Goal: Information Seeking & Learning: Learn about a topic

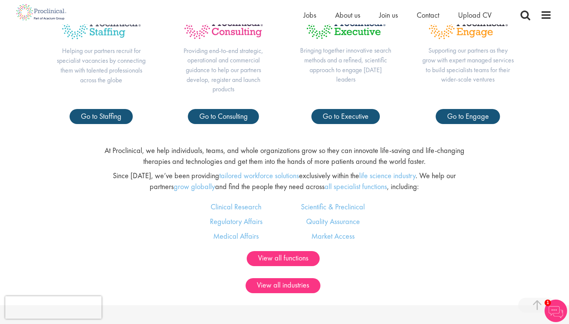
scroll to position [395, 0]
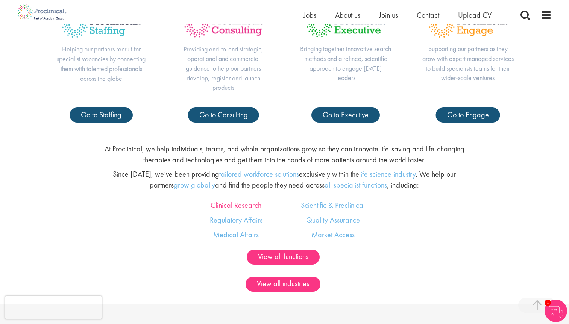
click at [254, 205] on link "Clinical Research" at bounding box center [236, 205] width 51 height 10
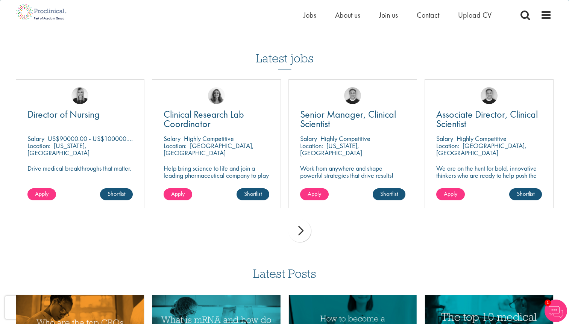
scroll to position [883, 0]
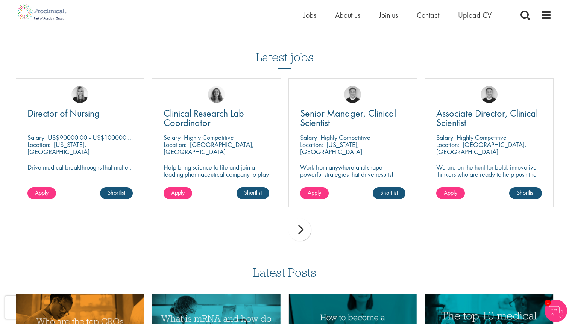
click at [299, 224] on div "next" at bounding box center [299, 230] width 23 height 23
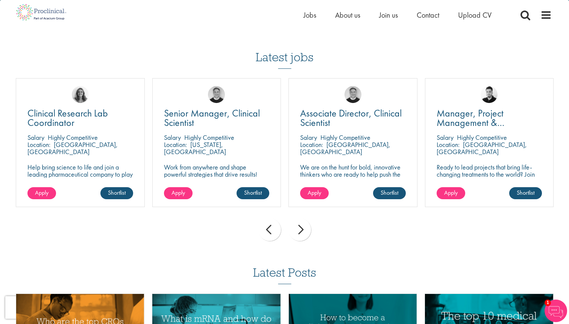
click at [299, 224] on div "next" at bounding box center [299, 230] width 23 height 23
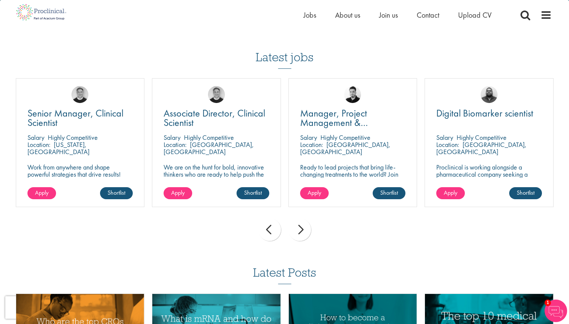
click at [299, 224] on div "next" at bounding box center [299, 230] width 23 height 23
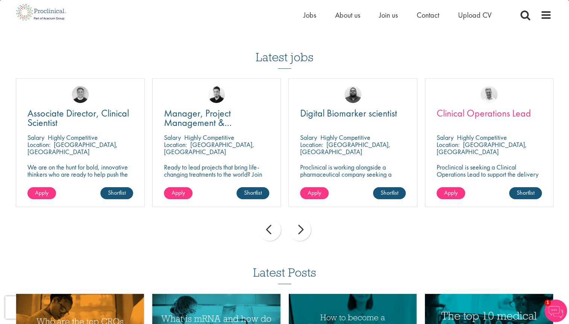
click at [486, 109] on span "Clinical Operations Lead" at bounding box center [484, 113] width 94 height 13
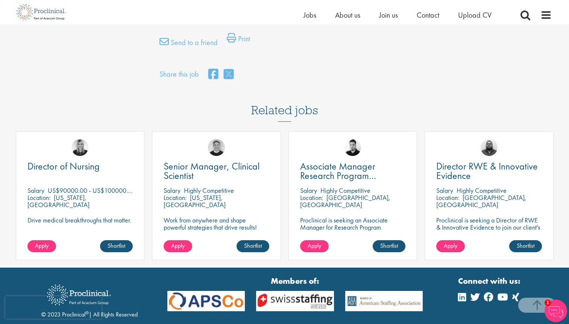
scroll to position [558, 0]
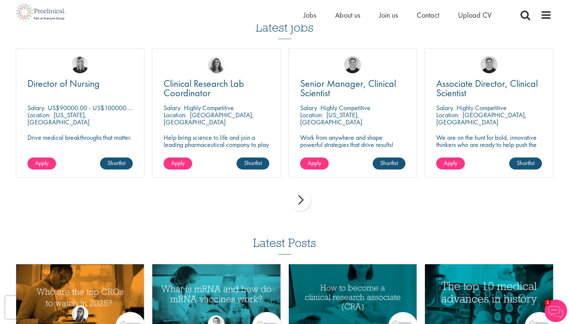
scroll to position [918, 0]
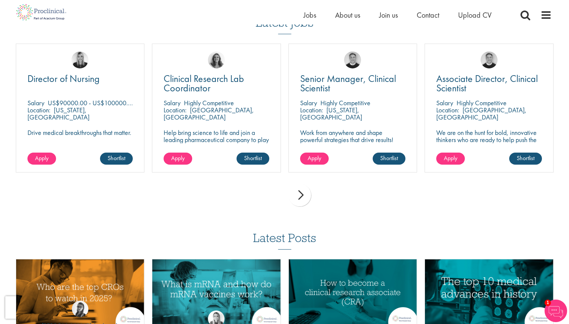
click at [305, 191] on div "next" at bounding box center [299, 195] width 23 height 23
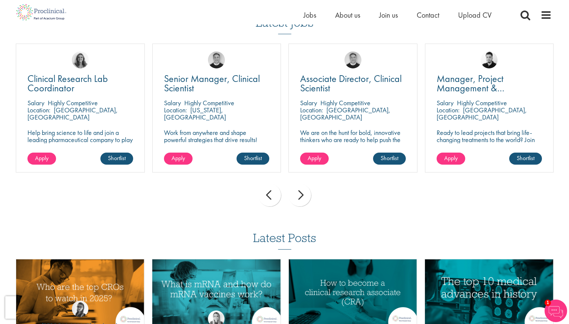
click at [305, 191] on div "next" at bounding box center [299, 195] width 23 height 23
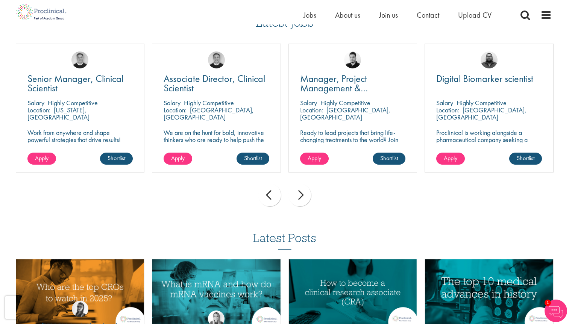
click at [305, 191] on div "next" at bounding box center [299, 195] width 23 height 23
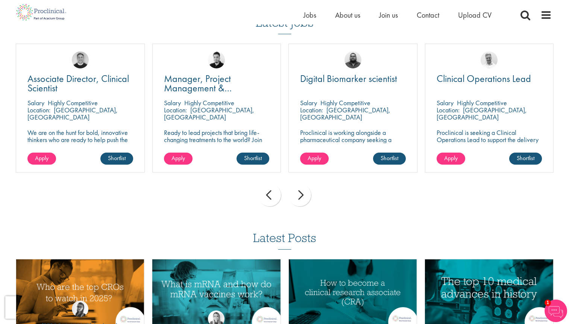
click at [305, 191] on div "next" at bounding box center [299, 195] width 23 height 23
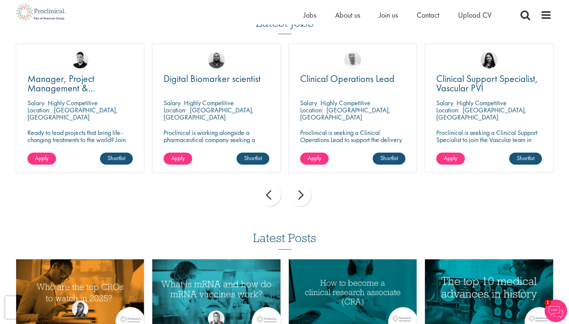
click at [305, 191] on div "next" at bounding box center [299, 195] width 23 height 23
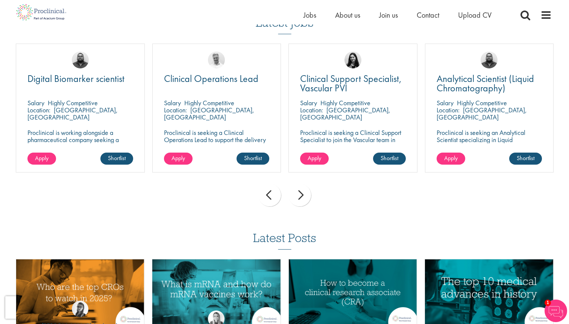
click at [305, 191] on div "next" at bounding box center [299, 195] width 23 height 23
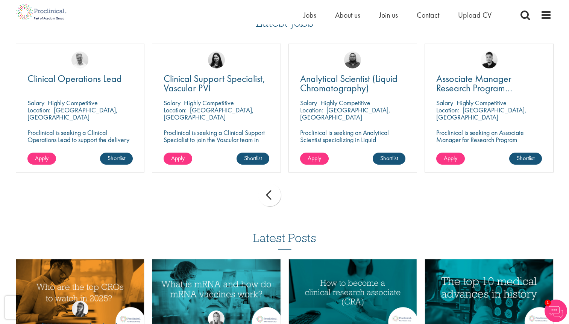
click at [305, 191] on div "prev next" at bounding box center [284, 196] width 545 height 33
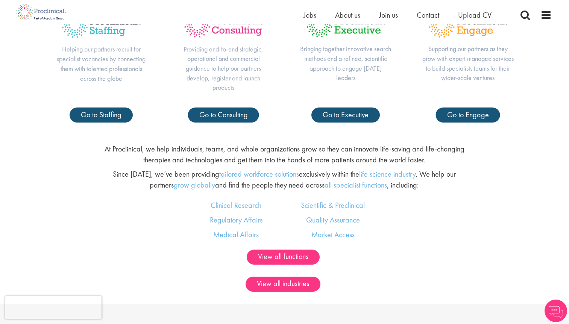
scroll to position [395, 0]
click at [329, 203] on link "Scientific & Preclinical" at bounding box center [333, 205] width 64 height 10
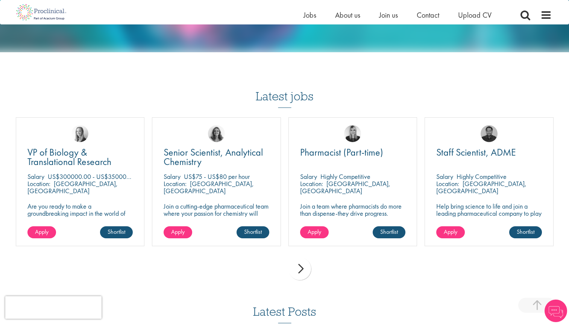
scroll to position [578, 0]
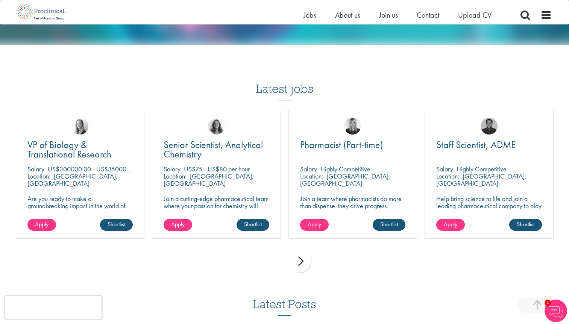
click at [302, 251] on div "next" at bounding box center [299, 261] width 23 height 23
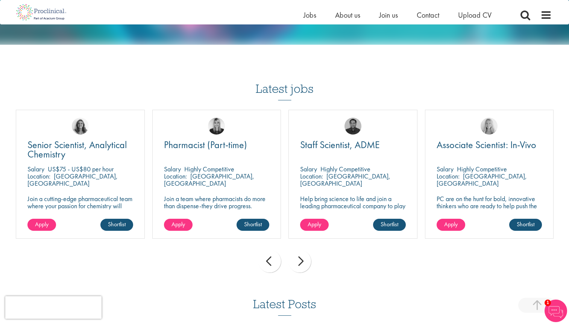
click at [302, 251] on div "next" at bounding box center [299, 261] width 23 height 23
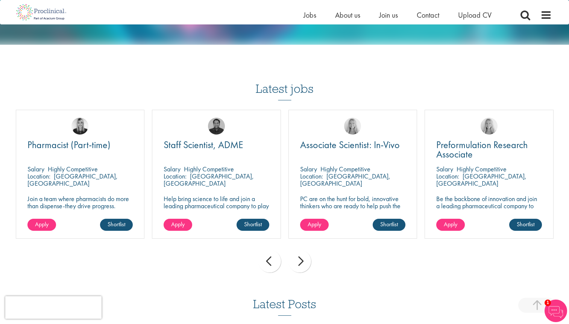
click at [302, 251] on div "next" at bounding box center [299, 261] width 23 height 23
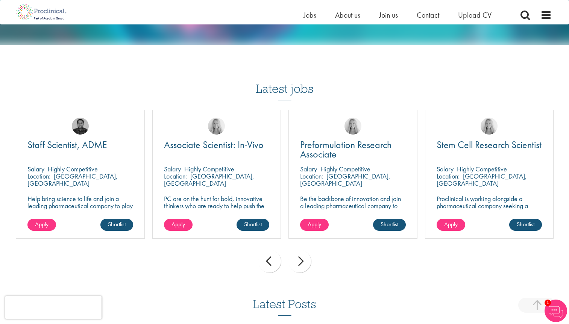
click at [302, 251] on div "next" at bounding box center [299, 261] width 23 height 23
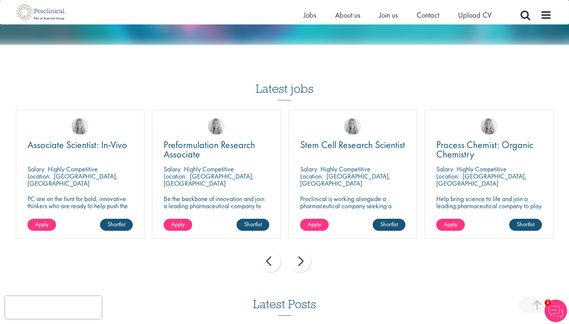
click at [302, 251] on div "next" at bounding box center [299, 261] width 23 height 23
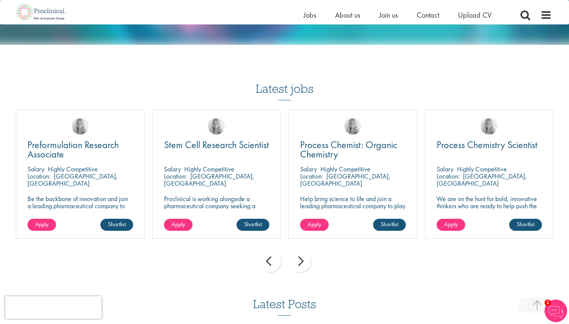
click at [302, 251] on div "next" at bounding box center [299, 261] width 23 height 23
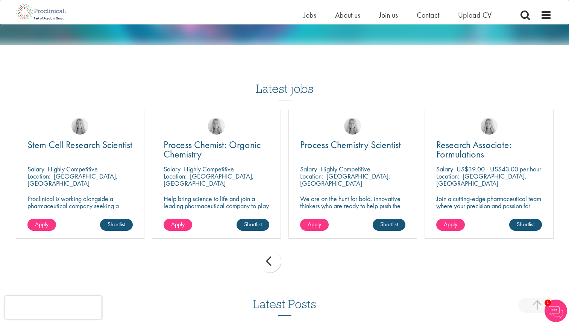
click at [302, 251] on div "prev next" at bounding box center [284, 262] width 545 height 33
